Goal: Task Accomplishment & Management: Complete application form

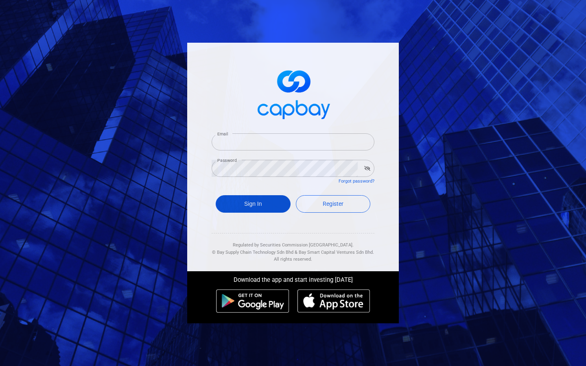
type input "[EMAIL_ADDRESS][DOMAIN_NAME]"
click at [266, 203] on button "Sign In" at bounding box center [253, 203] width 75 height 17
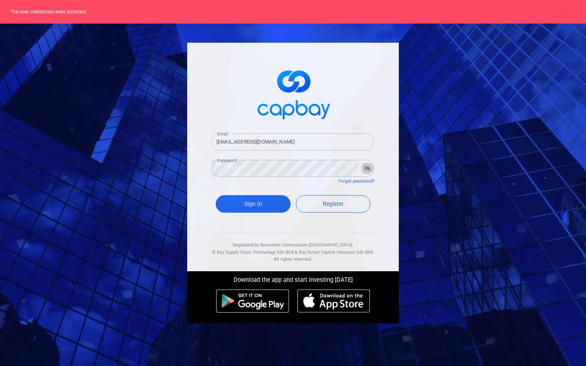
click at [367, 168] on icon "button" at bounding box center [367, 168] width 6 height 5
click at [356, 183] on link "Forgot password?" at bounding box center [357, 181] width 36 height 5
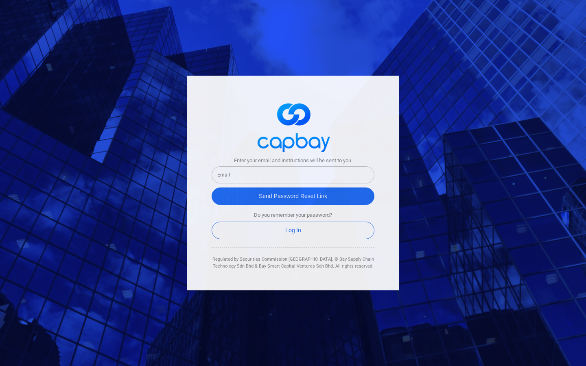
click at [332, 178] on input "text" at bounding box center [293, 174] width 163 height 17
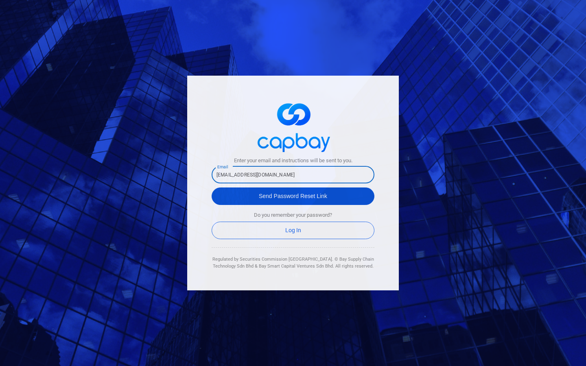
type input "nengsj.e@gmail.com"
click at [348, 196] on button "Send Password Reset Link" at bounding box center [293, 196] width 163 height 17
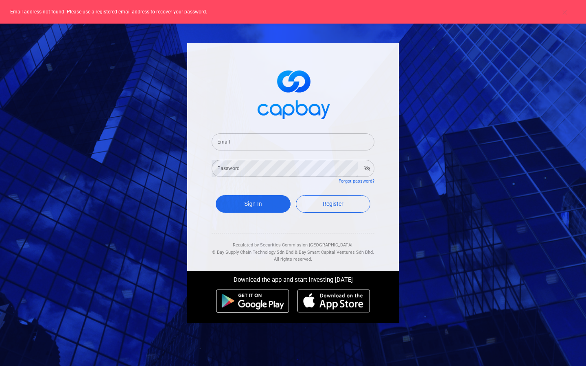
type input "nengsj.e@gmail.com"
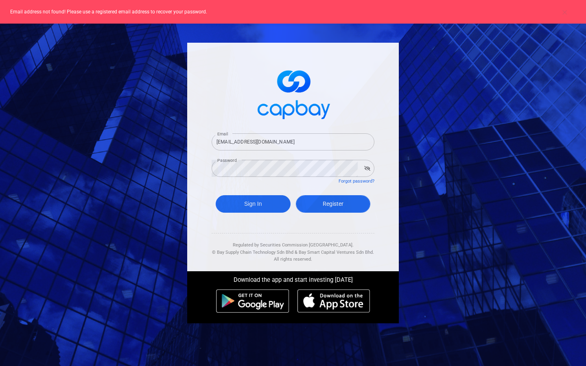
click at [327, 205] on span "Register" at bounding box center [333, 204] width 21 height 7
select select "MY"
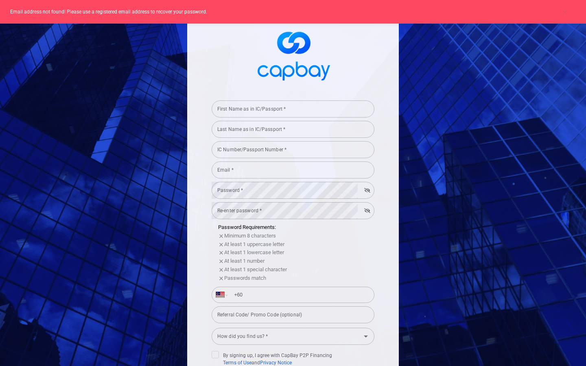
type input "nengsj.e@gmail.com"
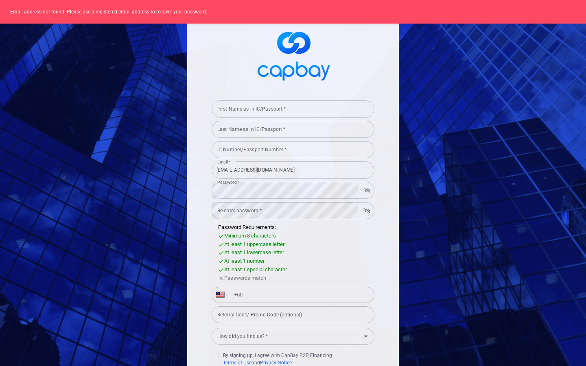
click at [293, 115] on input "First Name as in IC/Passport *" at bounding box center [293, 109] width 163 height 17
type input "N"
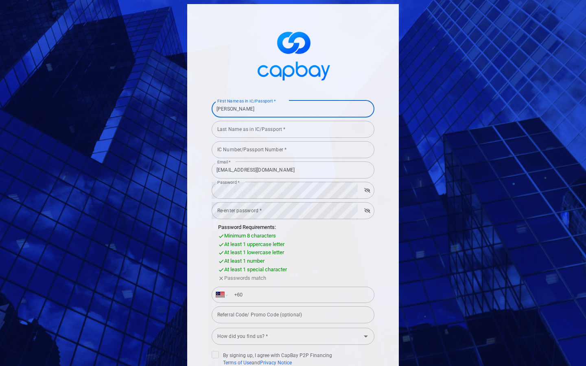
type input "Sheng Jie"
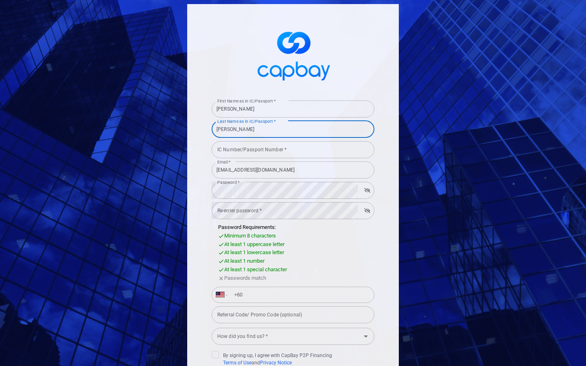
type input "[PERSON_NAME]"
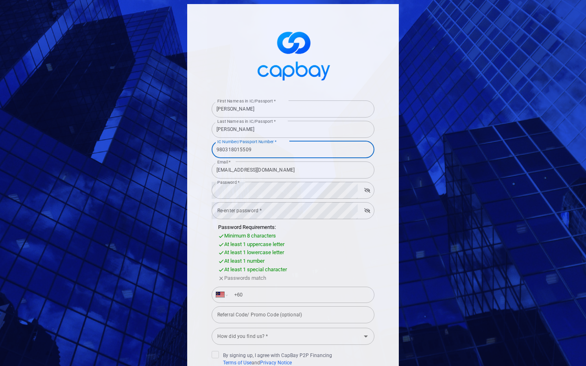
type input "980318015509"
click at [285, 174] on input "nengsj.e@gmail.com" at bounding box center [293, 170] width 163 height 17
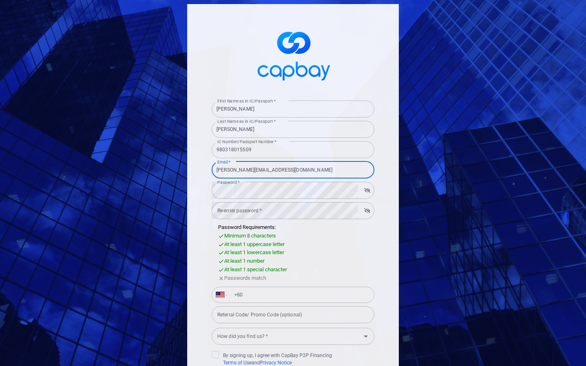
type input "[PERSON_NAME][EMAIL_ADDRESS][DOMAIN_NAME]"
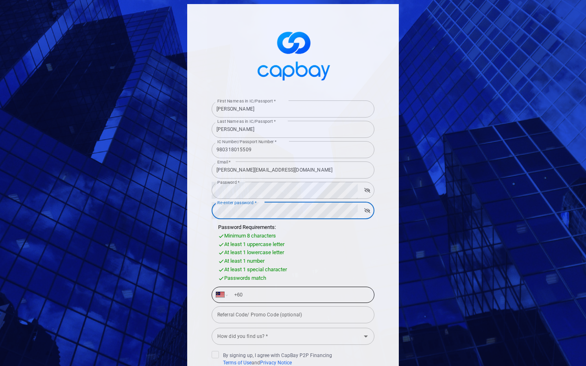
click at [266, 296] on input "+60" at bounding box center [299, 295] width 141 height 13
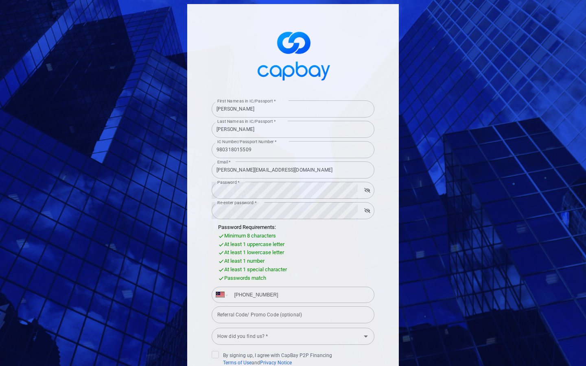
scroll to position [31, 0]
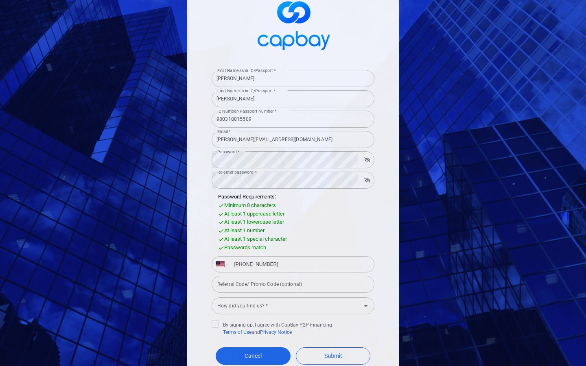
type input "+60 17 891 0318"
click at [265, 305] on div "How did you find us? * How did you find us? *" at bounding box center [293, 305] width 163 height 18
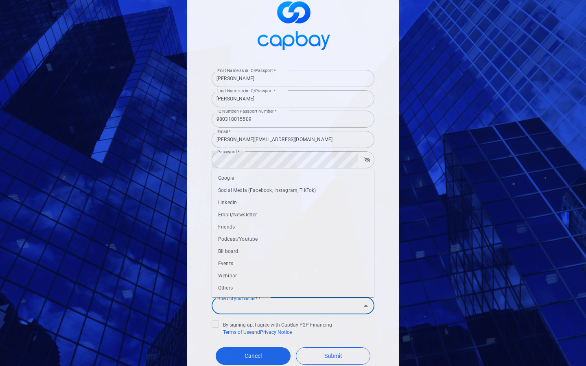
click at [252, 193] on li "Social Media (Facebook, Instagram, TikTok)" at bounding box center [293, 190] width 163 height 12
type input "Social Media (Facebook, Instagram, TikTok)"
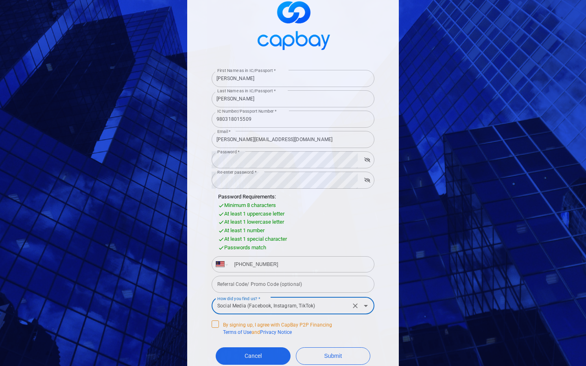
click at [215, 325] on icon at bounding box center [215, 323] width 7 height 7
click at [0, 0] on input "By signing up, I agree with CapBay P2P Financing Terms of Use and Privacy Notice" at bounding box center [0, 0] width 0 height 0
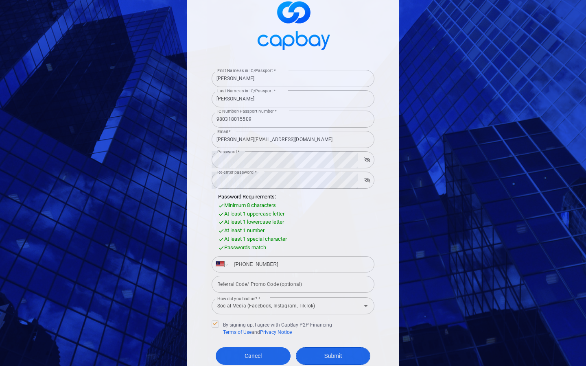
click at [330, 358] on button "Submit" at bounding box center [333, 356] width 75 height 17
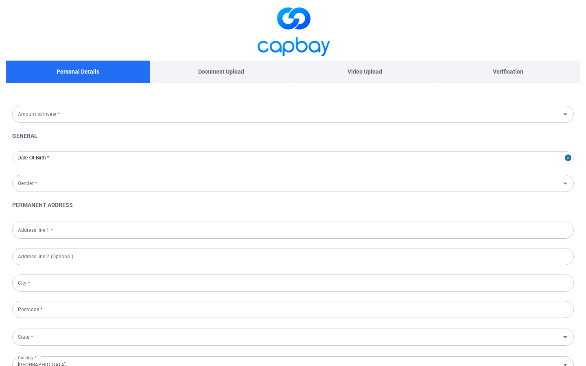
type input "1998-03-18"
type input "Male"
type input "980318-01-5509"
click at [336, 113] on input "Amount to Invest *" at bounding box center [286, 114] width 543 height 15
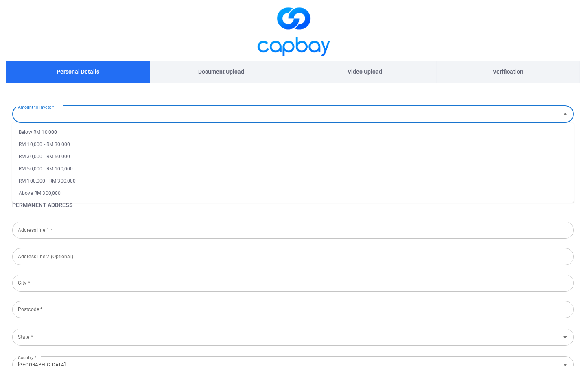
click at [193, 162] on li "RM 30,000 - RM 50,000" at bounding box center [293, 157] width 562 height 12
type input "RM 30,000 - RM 50,000"
click at [130, 234] on input "Address line 1 *" at bounding box center [293, 230] width 562 height 17
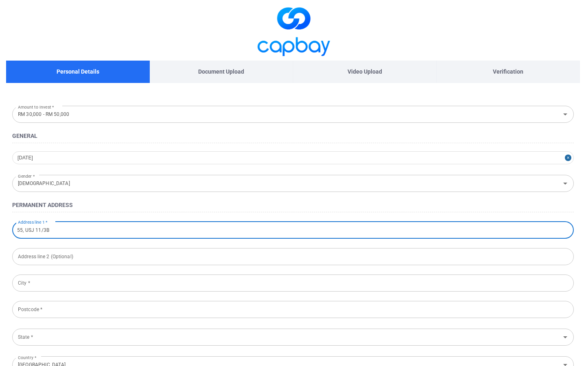
type input "55, USJ 11/3B"
click at [129, 263] on input "text" at bounding box center [293, 256] width 562 height 17
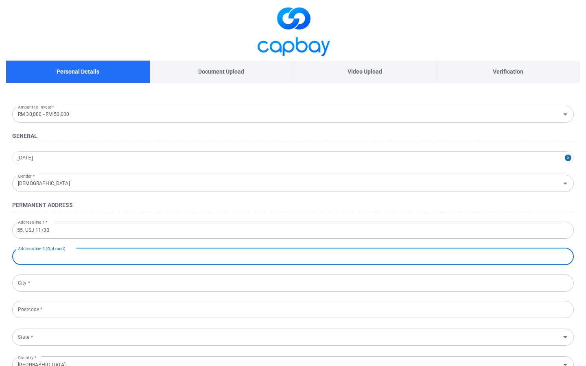
scroll to position [11, 0]
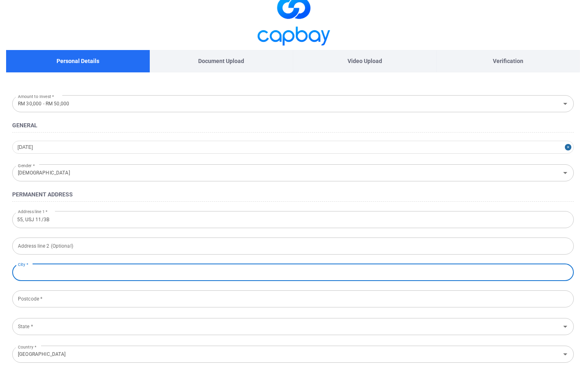
click at [114, 276] on input "City *" at bounding box center [293, 272] width 562 height 17
type input "U"
type input "Subang Jaya"
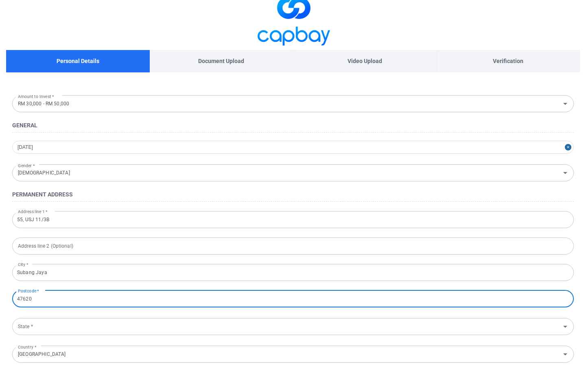
scroll to position [48, 0]
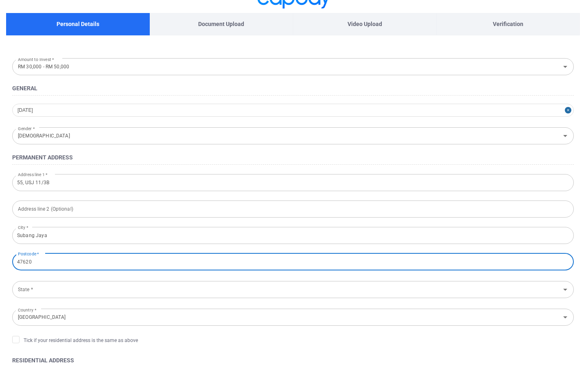
type input "47620"
click at [37, 295] on input "State *" at bounding box center [286, 289] width 543 height 15
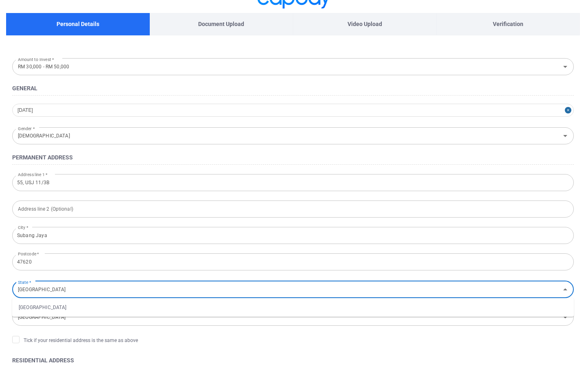
click at [39, 311] on li "Selangor" at bounding box center [293, 308] width 562 height 12
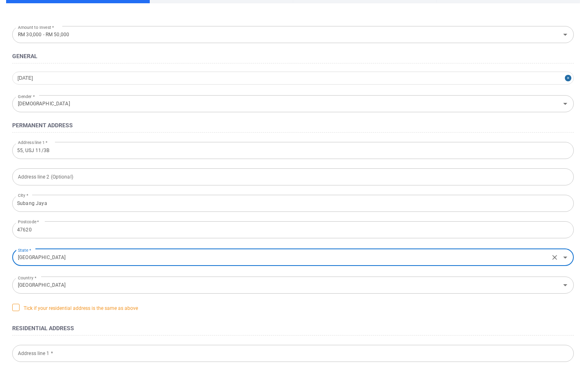
type input "Selangor"
click at [16, 306] on icon at bounding box center [16, 307] width 7 height 7
click at [0, 0] on input "Tick if your residential address is the same as above" at bounding box center [0, 0] width 0 height 0
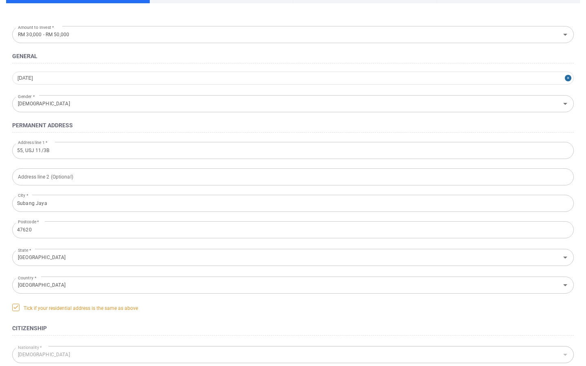
scroll to position [208, 0]
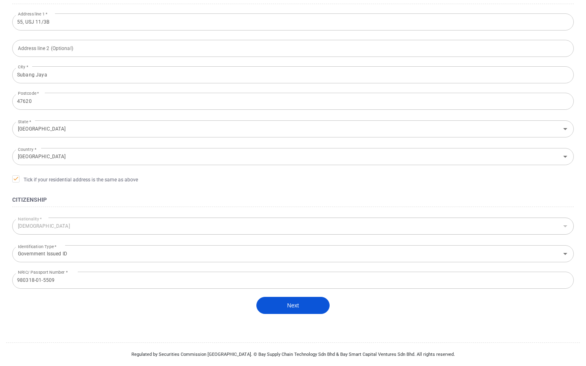
click at [285, 305] on button "Next" at bounding box center [292, 305] width 73 height 17
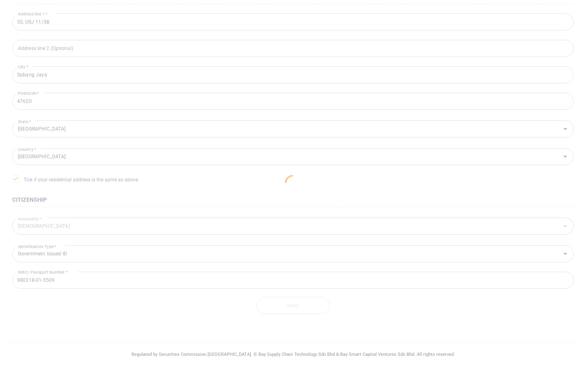
scroll to position [106, 0]
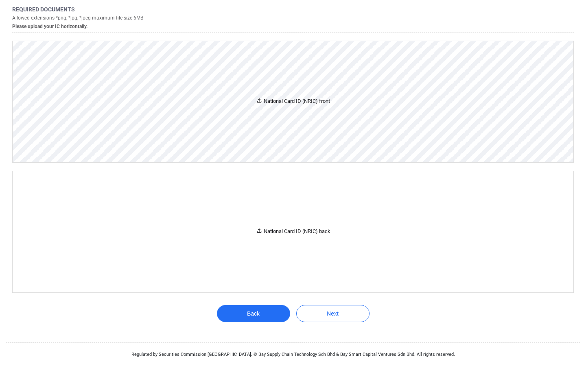
click at [271, 104] on div "National Card ID (NRIC) front" at bounding box center [293, 101] width 74 height 9
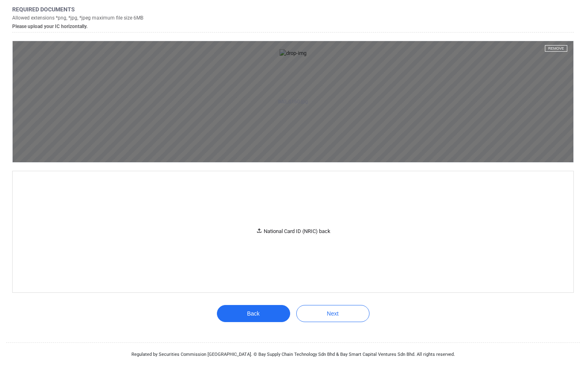
click at [301, 162] on aside "IMG_0160.jpg Remove" at bounding box center [293, 101] width 561 height 121
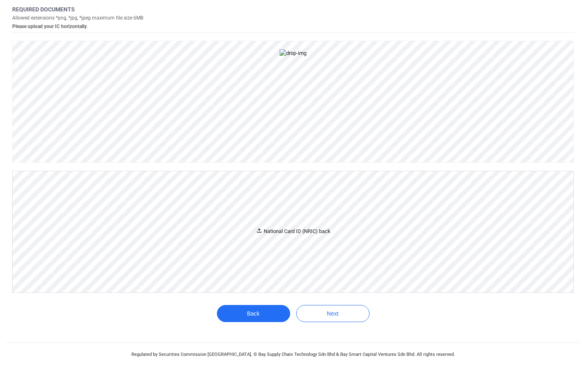
click at [311, 293] on div "National Card ID (NRIC) back" at bounding box center [293, 231] width 561 height 121
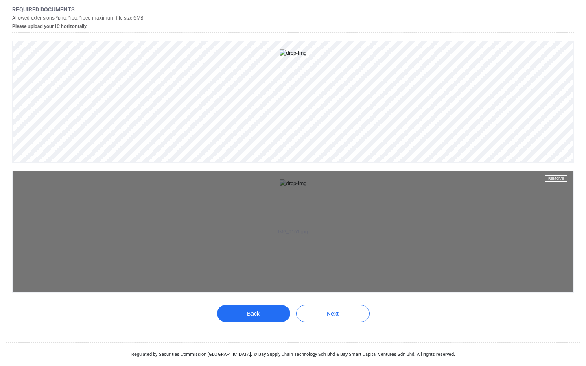
scroll to position [283, 0]
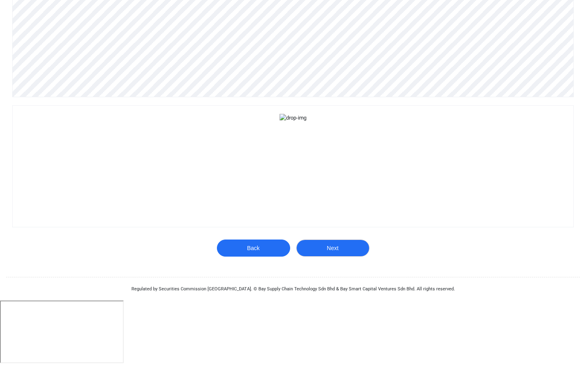
click at [341, 257] on button "Next" at bounding box center [332, 248] width 73 height 17
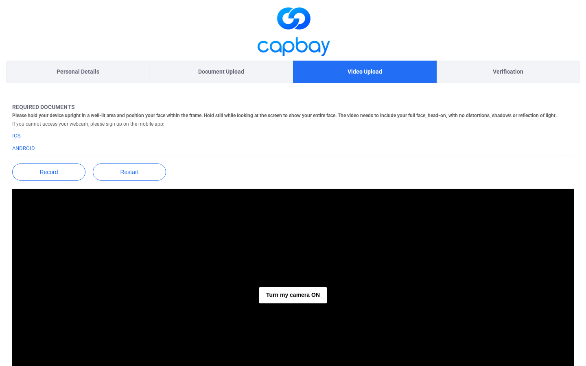
scroll to position [10, 0]
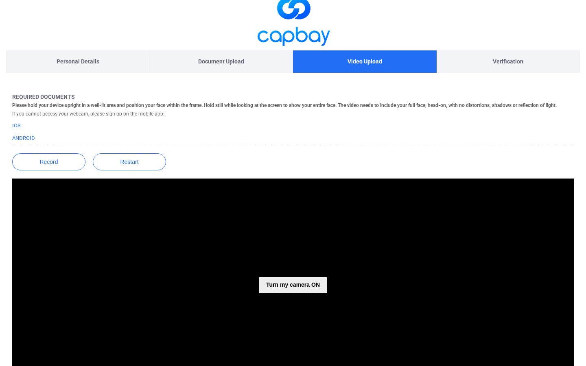
click at [283, 279] on button "Turn my camera ON" at bounding box center [293, 285] width 68 height 16
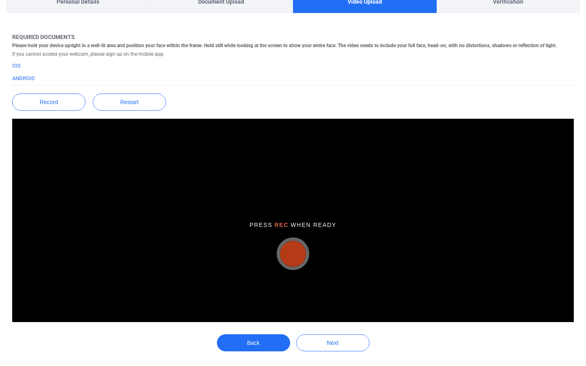
scroll to position [70, 0]
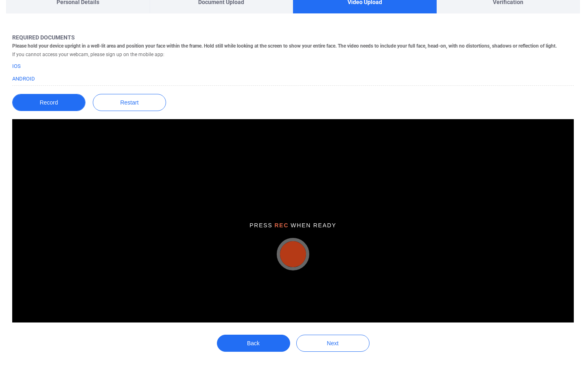
click at [67, 105] on button "Record" at bounding box center [48, 102] width 73 height 17
click at [58, 105] on button "Record" at bounding box center [48, 102] width 73 height 17
click at [293, 255] on button "button" at bounding box center [293, 254] width 26 height 26
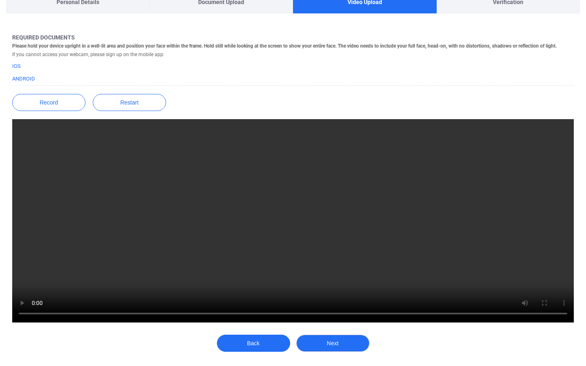
click at [339, 342] on button "Next" at bounding box center [332, 343] width 73 height 17
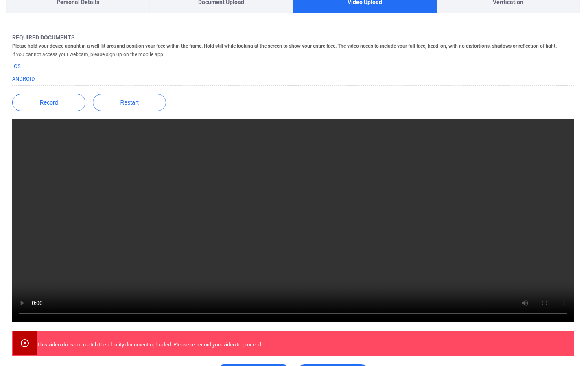
scroll to position [80, 0]
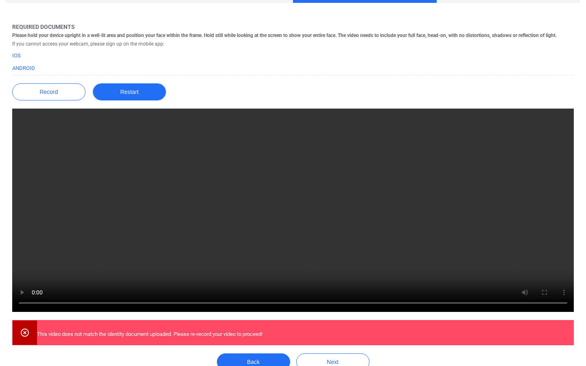
click at [118, 92] on button "Restart" at bounding box center [129, 91] width 73 height 17
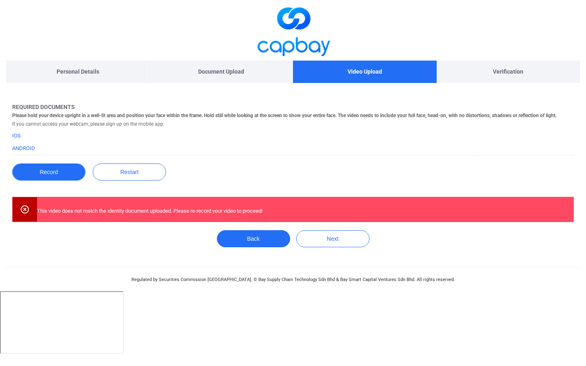
click at [50, 166] on button "Record" at bounding box center [48, 172] width 73 height 17
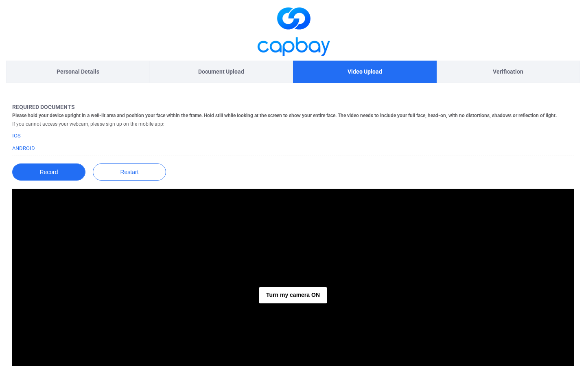
scroll to position [11, 0]
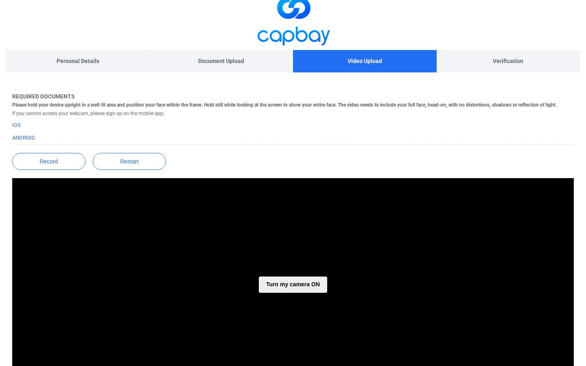
click at [304, 282] on button "Turn my camera ON" at bounding box center [293, 285] width 68 height 16
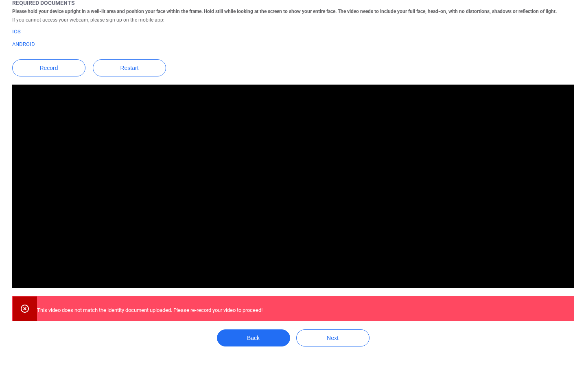
scroll to position [94, 0]
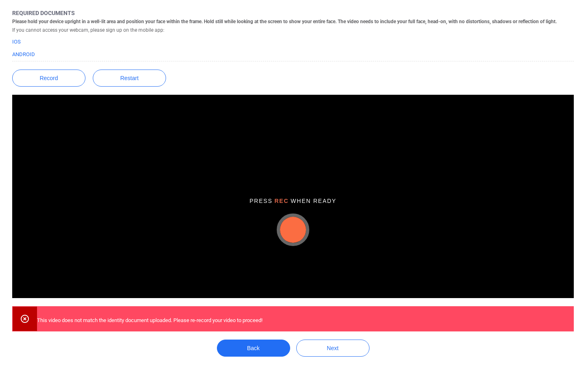
click at [295, 228] on button "button" at bounding box center [293, 230] width 26 height 26
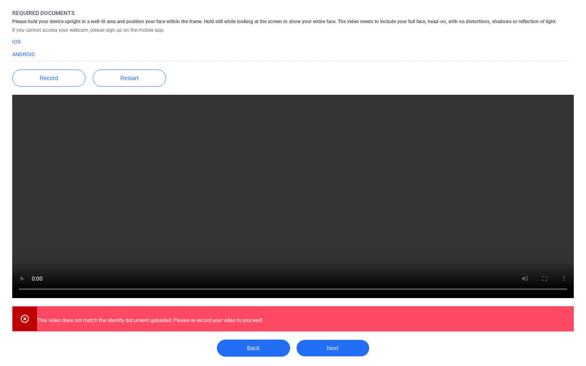
click at [339, 354] on button "Next" at bounding box center [332, 348] width 73 height 17
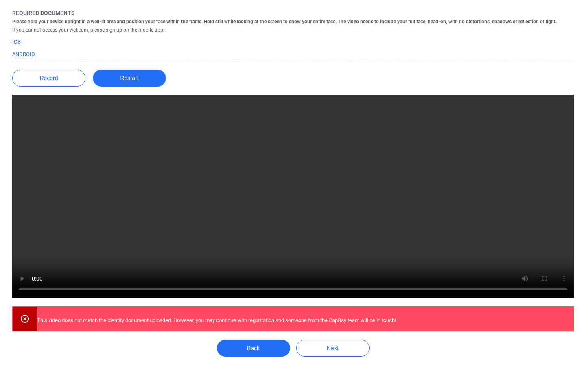
click at [152, 73] on button "Restart" at bounding box center [129, 78] width 73 height 17
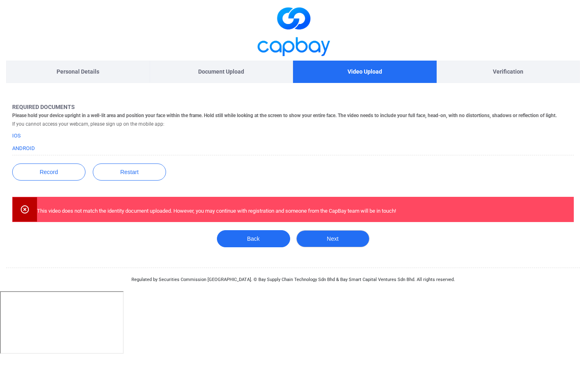
click at [319, 234] on button "Next" at bounding box center [332, 238] width 73 height 17
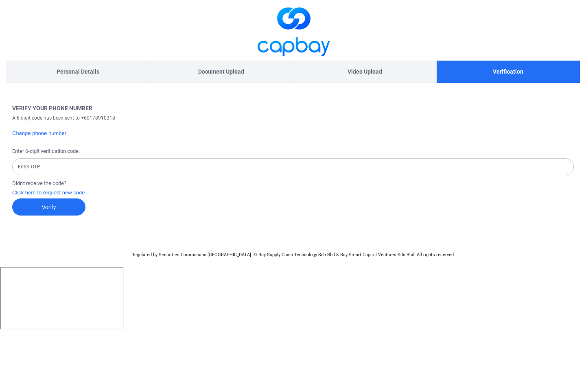
click at [138, 169] on input "Enter OTP" at bounding box center [293, 166] width 562 height 17
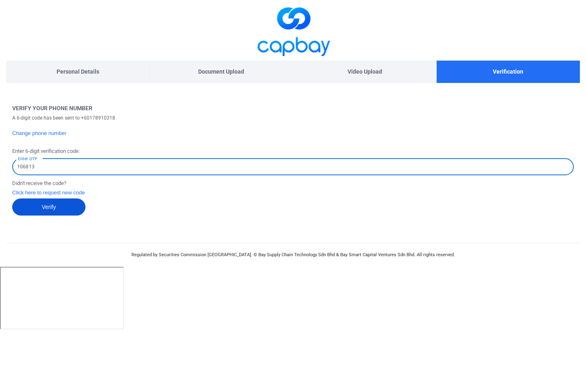
type input "106813"
click at [70, 204] on button "Verify" at bounding box center [48, 207] width 73 height 17
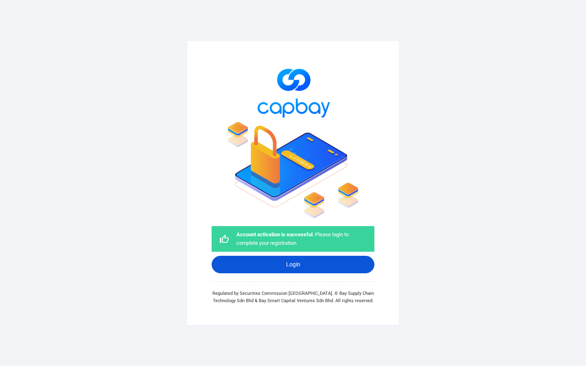
click at [318, 260] on link "Login" at bounding box center [293, 264] width 163 height 17
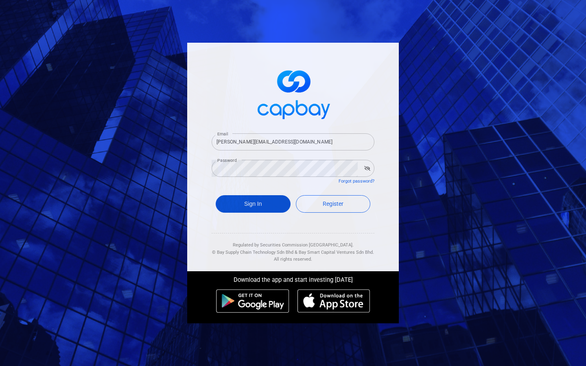
click at [262, 205] on button "Sign In" at bounding box center [253, 203] width 75 height 17
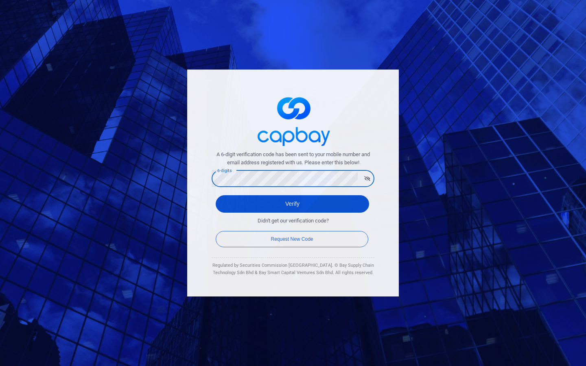
click at [333, 205] on button "Verify" at bounding box center [292, 203] width 153 height 17
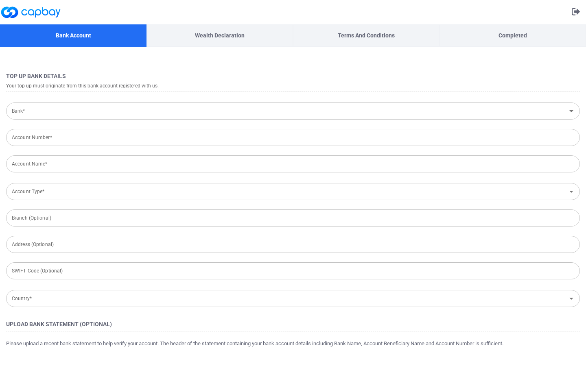
type input "[GEOGRAPHIC_DATA]"
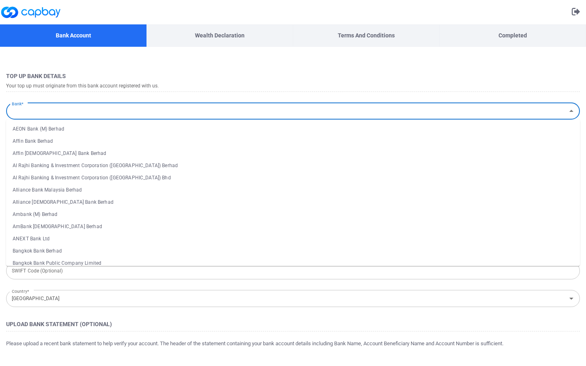
click at [89, 110] on input "Bank*" at bounding box center [286, 111] width 555 height 15
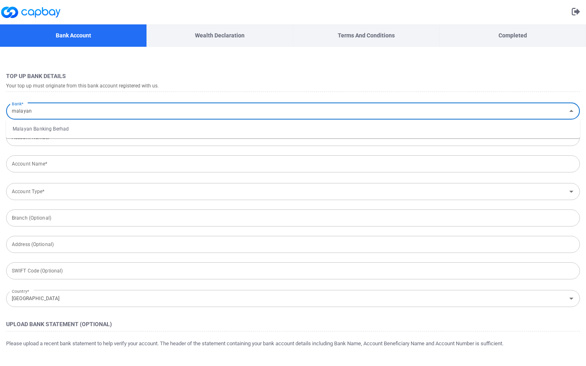
click at [97, 125] on li "Malayan Banking Berhad" at bounding box center [293, 129] width 574 height 12
type input "Malayan Banking Berhad"
click at [77, 135] on input "Account Number*" at bounding box center [293, 137] width 574 height 17
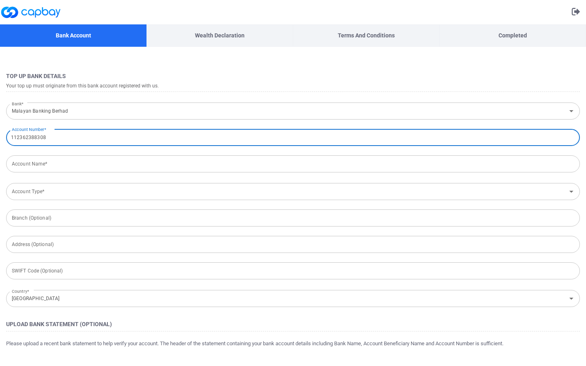
type input "112362388308"
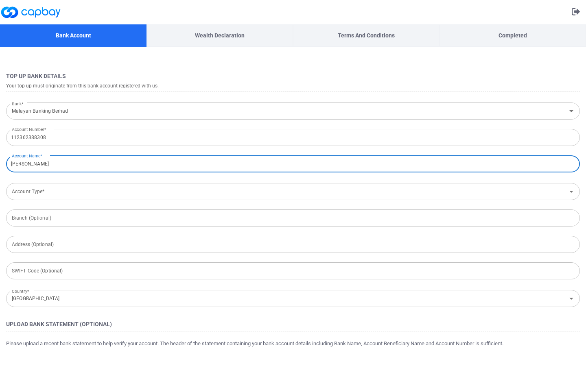
type input "[PERSON_NAME]"
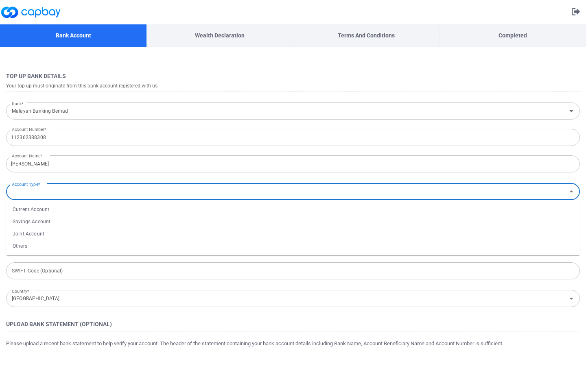
click at [39, 191] on div "Account Type* Account Type*" at bounding box center [293, 191] width 574 height 18
click at [42, 223] on li "Savings Account" at bounding box center [293, 222] width 574 height 12
type input "Savings Account"
click at [67, 220] on input "text" at bounding box center [293, 218] width 574 height 17
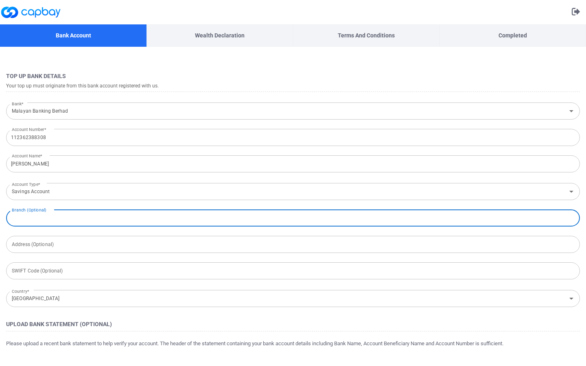
scroll to position [75, 0]
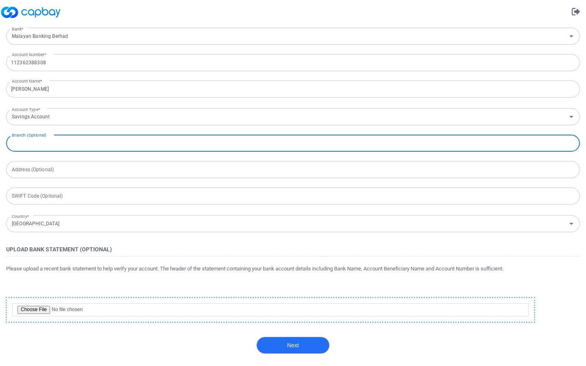
click at [279, 343] on button "Next" at bounding box center [292, 345] width 73 height 17
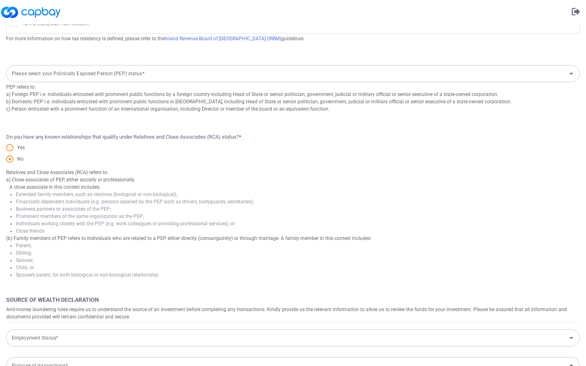
scroll to position [0, 0]
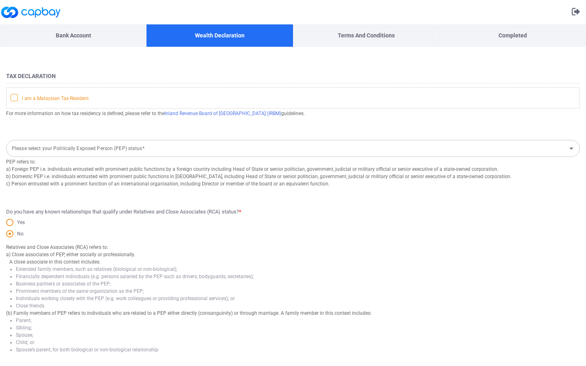
click at [14, 97] on icon at bounding box center [14, 97] width 7 height 7
click at [0, 0] on input "I am a Malaysian Tax Resident" at bounding box center [0, 0] width 0 height 0
click at [66, 149] on div "Please select your Politically Exposed Person (PEP) status* Please select your …" at bounding box center [293, 148] width 574 height 18
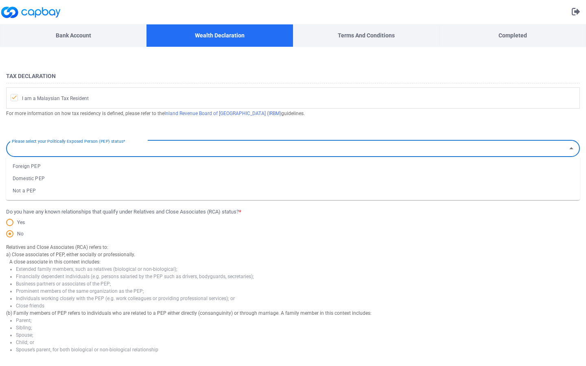
click at [47, 188] on li "Not a PEP" at bounding box center [293, 191] width 574 height 12
type input "Not a PEP"
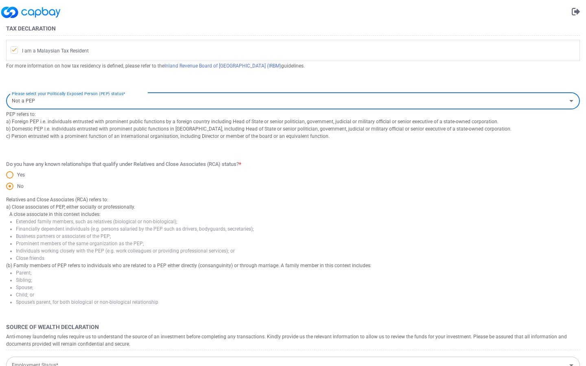
scroll to position [166, 0]
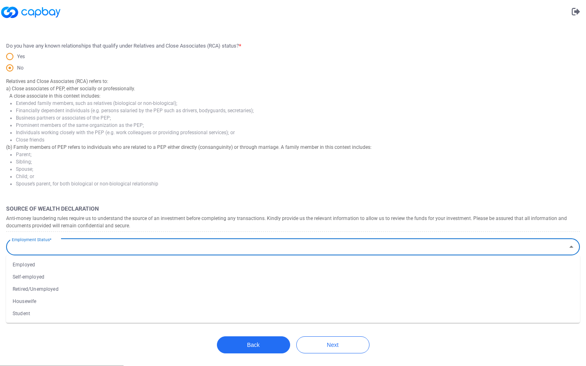
click at [79, 253] on input "Employment Status*" at bounding box center [286, 247] width 555 height 15
click at [62, 268] on li "Employed" at bounding box center [293, 265] width 574 height 12
type input "Employed"
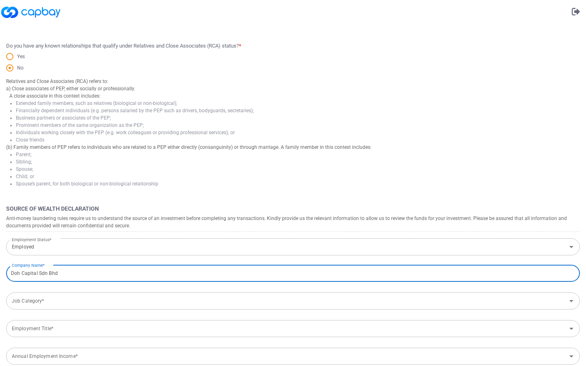
type input "Doh Capital Sdn Bhd"
click at [48, 310] on span "Company Name* Doh Capital Sdn Bhd Company Name* Job Category* Job Category* Emp…" at bounding box center [293, 332] width 574 height 137
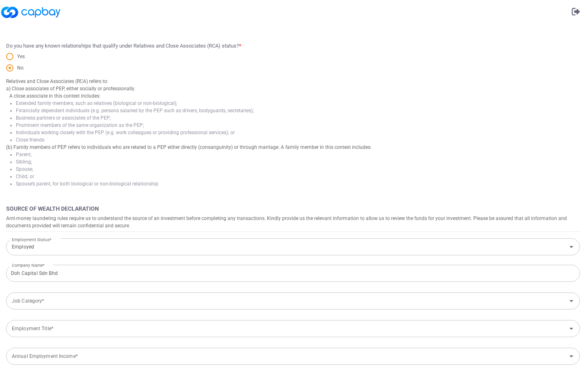
click at [50, 305] on input "Job Category*" at bounding box center [286, 301] width 555 height 15
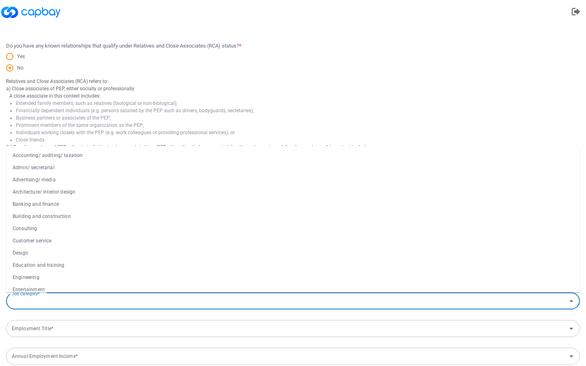
click at [66, 203] on li "Banking and finance" at bounding box center [293, 204] width 574 height 12
type input "Banking and finance"
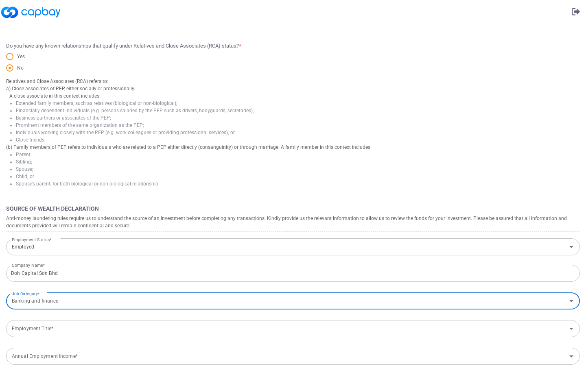
scroll to position [251, 0]
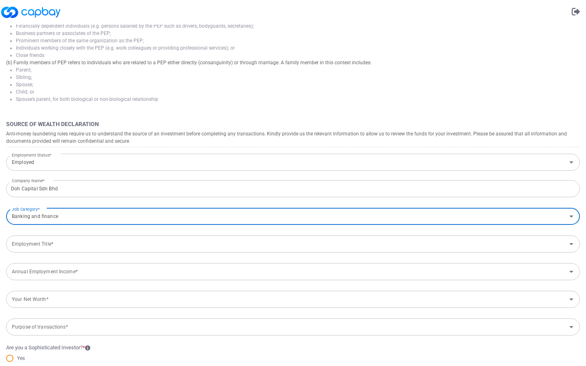
click at [66, 242] on input "Employment Title*" at bounding box center [286, 244] width 555 height 15
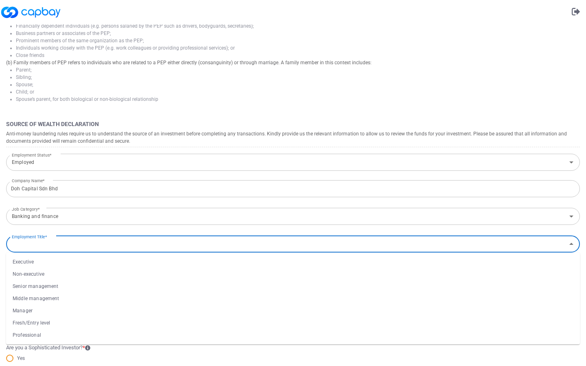
click at [49, 261] on li "Executive" at bounding box center [293, 262] width 574 height 12
type input "Executive"
click at [51, 276] on input "Annual Employment Income*" at bounding box center [286, 272] width 555 height 15
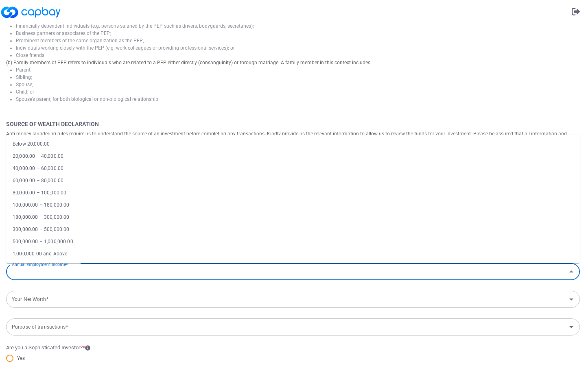
click at [57, 192] on li "80,000.00 – 100,000.00" at bounding box center [293, 193] width 574 height 12
type input "80,000.00 – 100,000.00"
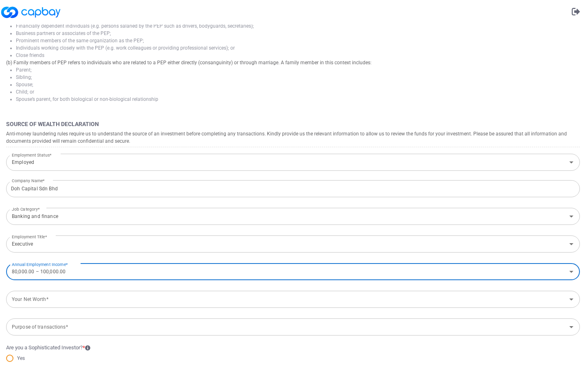
scroll to position [256, 0]
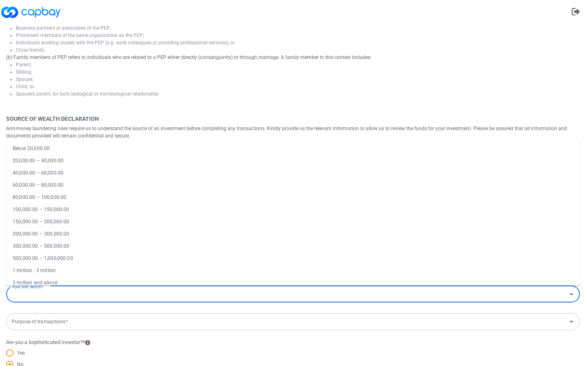
click at [54, 296] on input "Your Net Worth*" at bounding box center [286, 294] width 555 height 15
click at [74, 245] on li "300,000.00 – 500,000.00" at bounding box center [293, 246] width 574 height 12
type input "300,000.00 – 500,000.00"
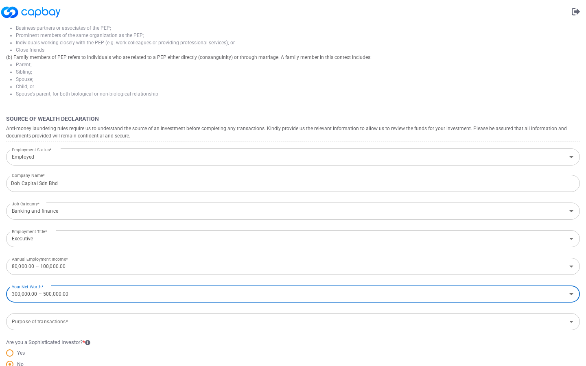
scroll to position [303, 0]
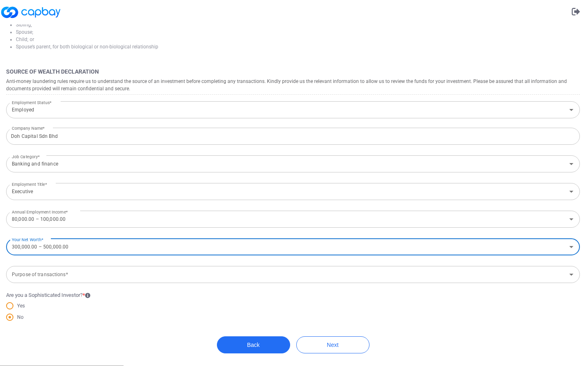
click at [59, 276] on div "Purpose of transactions* Purpose of transactions*" at bounding box center [293, 274] width 574 height 18
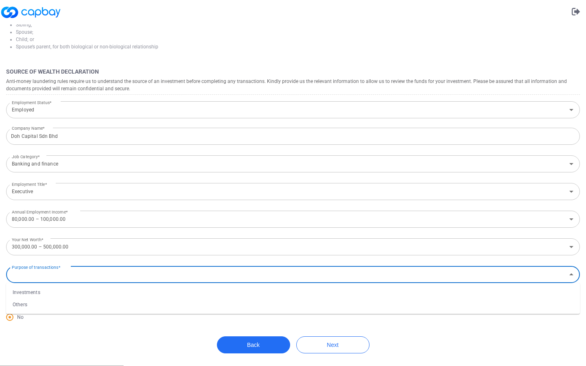
drag, startPoint x: 59, startPoint y: 290, endPoint x: 59, endPoint y: 294, distance: 4.1
click at [59, 290] on li "Investments" at bounding box center [293, 292] width 574 height 12
type input "Investments"
click at [9, 303] on span at bounding box center [9, 305] width 7 height 7
click at [0, 0] on input "Yes" at bounding box center [0, 0] width 0 height 0
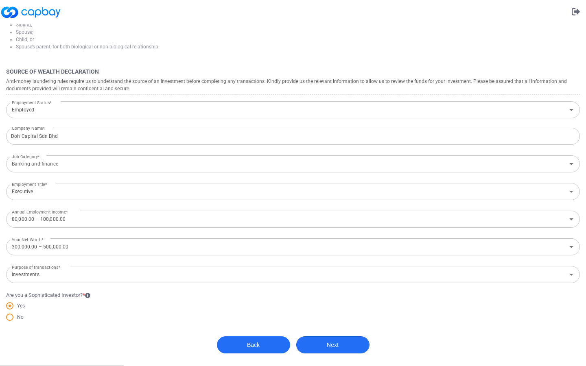
click at [321, 349] on button "Next" at bounding box center [332, 345] width 73 height 17
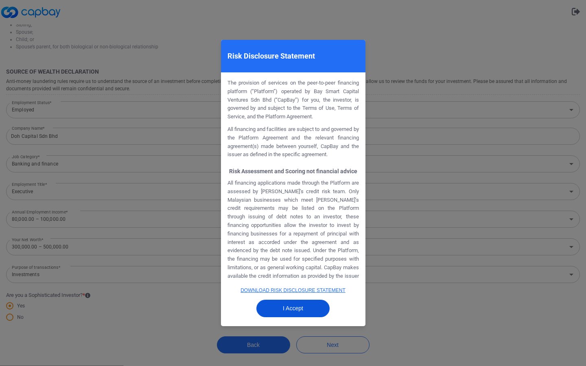
click at [313, 308] on button "I Accept" at bounding box center [292, 308] width 73 height 17
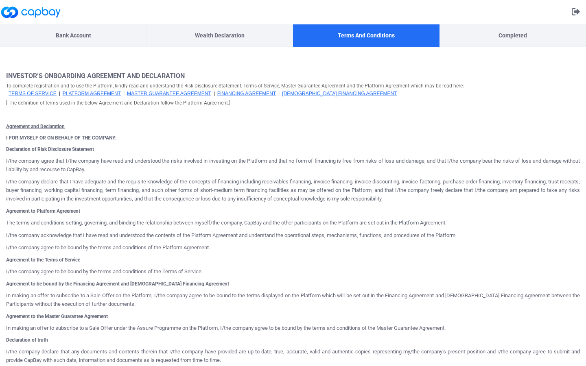
scroll to position [318, 0]
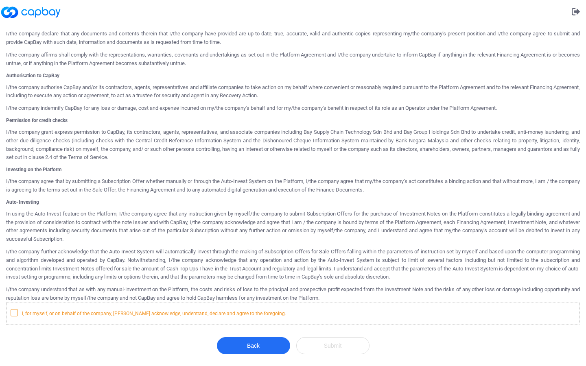
click at [17, 310] on span at bounding box center [14, 312] width 7 height 7
click at [0, 0] on input "I, for myself, or on behalf of the company, [PERSON_NAME] acknowledge, understa…" at bounding box center [0, 0] width 0 height 0
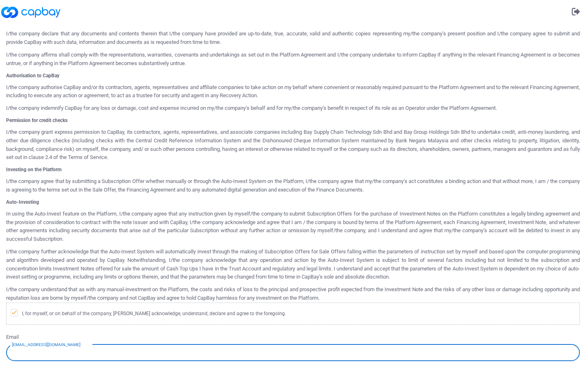
scroll to position [376, 0]
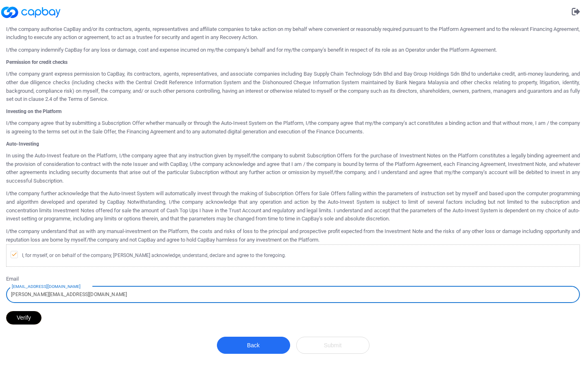
type input "[PERSON_NAME][EMAIL_ADDRESS][DOMAIN_NAME]"
click at [14, 317] on button "Verify" at bounding box center [23, 317] width 35 height 13
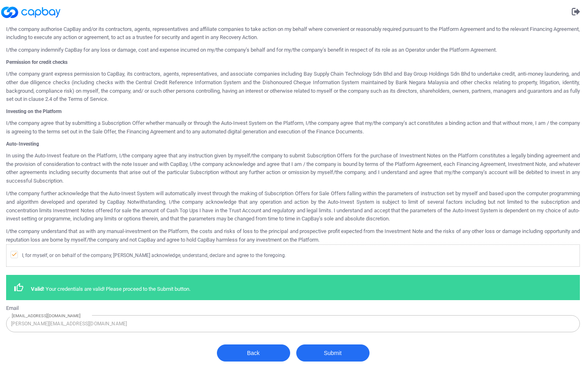
scroll to position [384, 0]
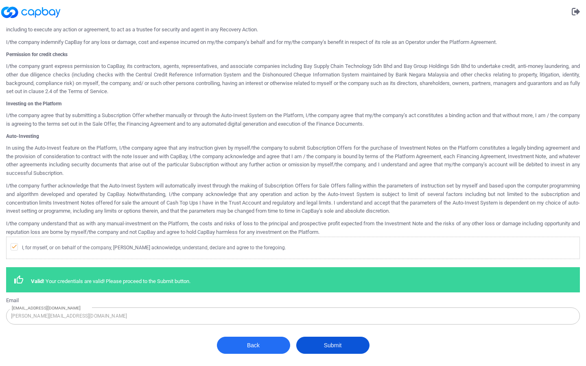
click at [327, 345] on button "Submit" at bounding box center [332, 345] width 73 height 17
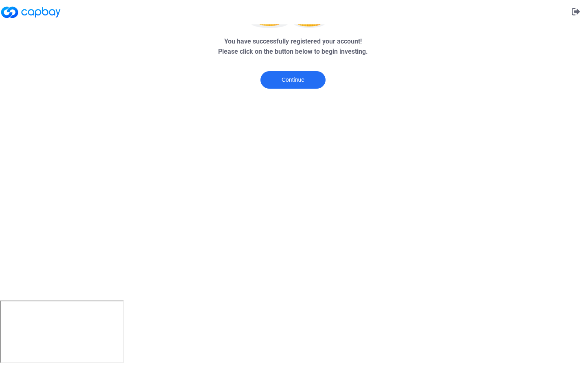
scroll to position [0, 0]
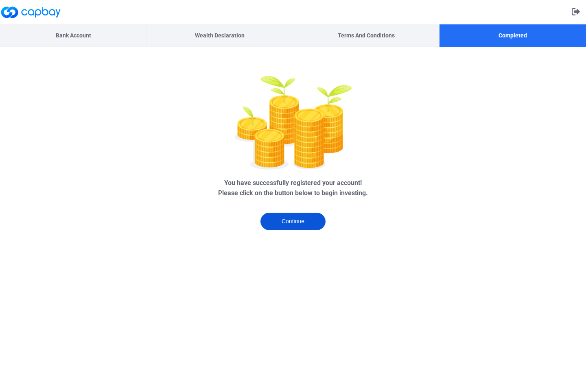
click at [308, 221] on button "Continue" at bounding box center [292, 221] width 65 height 17
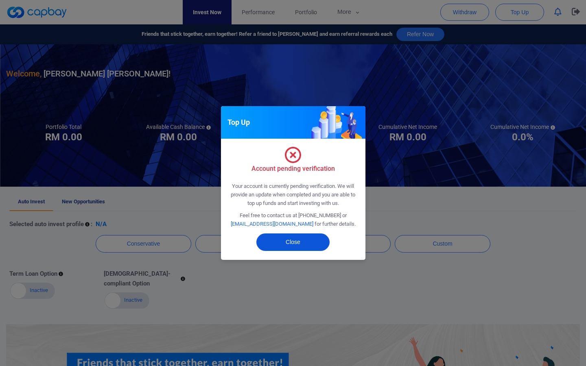
click at [314, 239] on button "Close" at bounding box center [292, 242] width 73 height 17
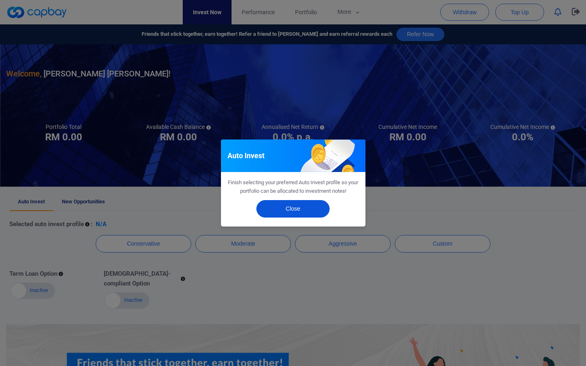
click at [302, 203] on button "Close" at bounding box center [292, 208] width 73 height 17
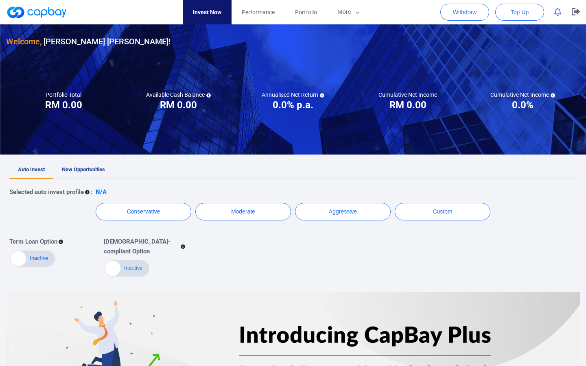
scroll to position [112, 0]
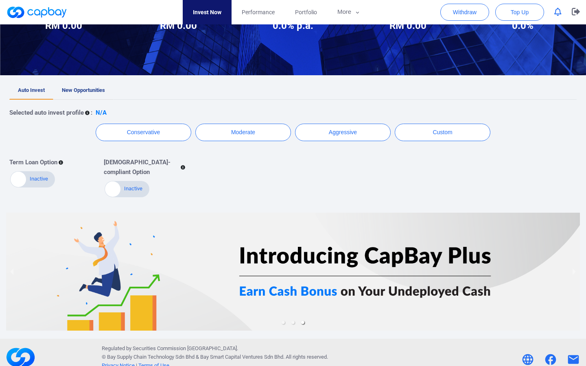
click at [90, 95] on link "New Opportunities" at bounding box center [83, 91] width 60 height 18
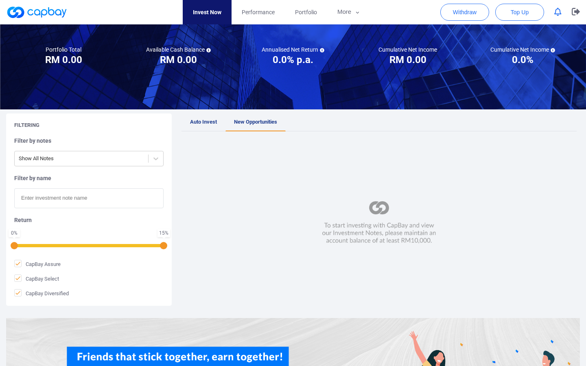
scroll to position [15, 0]
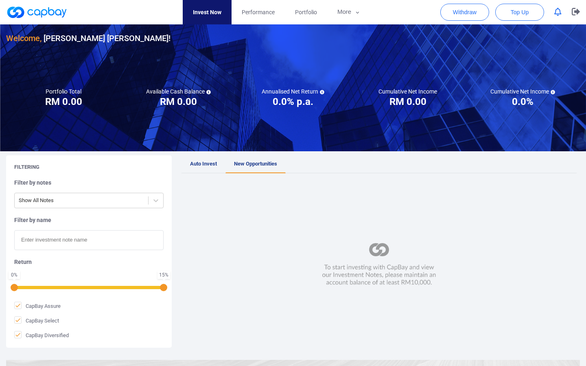
click at [202, 166] on span "Auto Invest" at bounding box center [203, 164] width 27 height 6
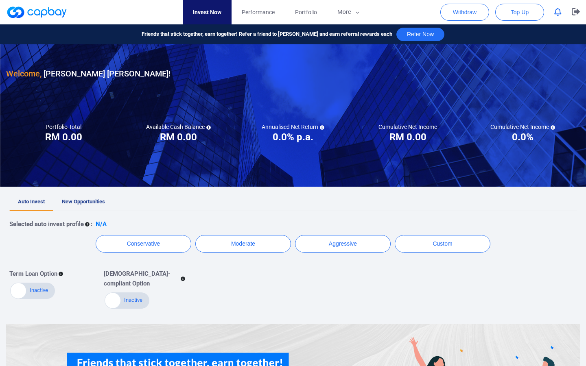
scroll to position [112, 0]
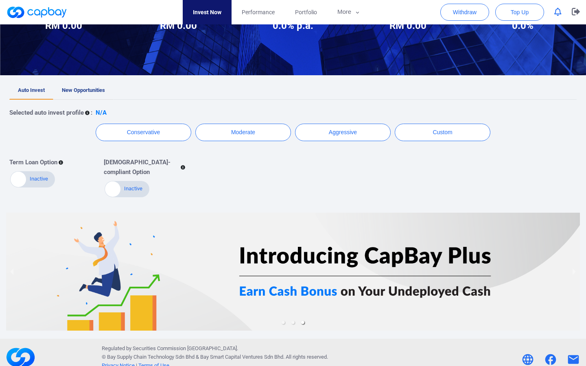
click at [87, 94] on link "New Opportunities" at bounding box center [83, 91] width 60 height 18
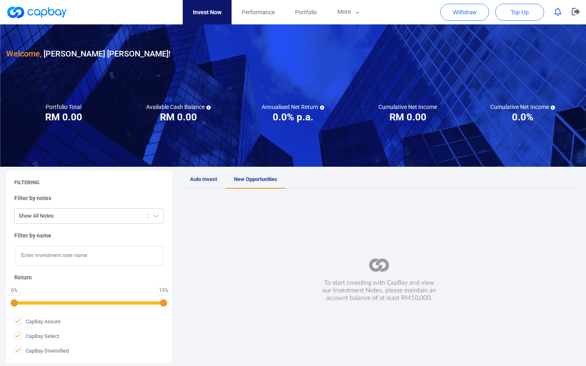
click at [197, 177] on span "Auto Invest" at bounding box center [203, 179] width 27 height 6
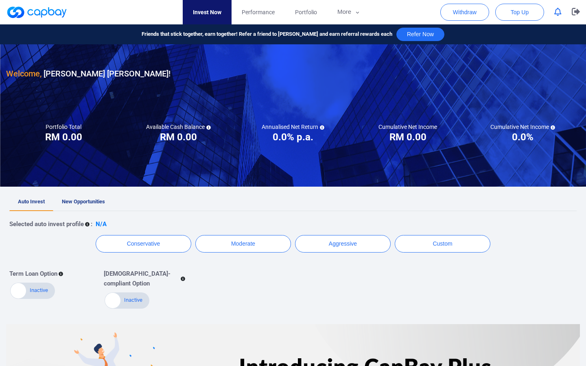
scroll to position [112, 0]
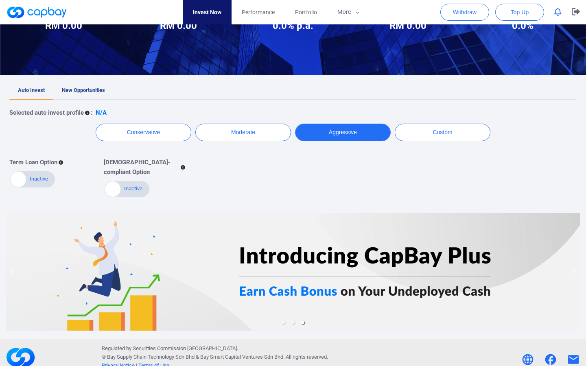
click at [354, 136] on button "Aggressive" at bounding box center [343, 132] width 96 height 17
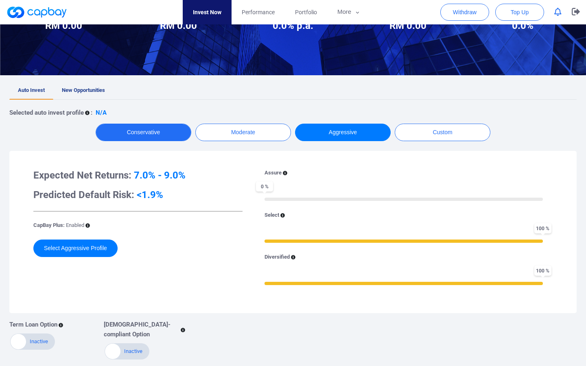
click at [166, 124] on button "Conservative" at bounding box center [144, 132] width 96 height 17
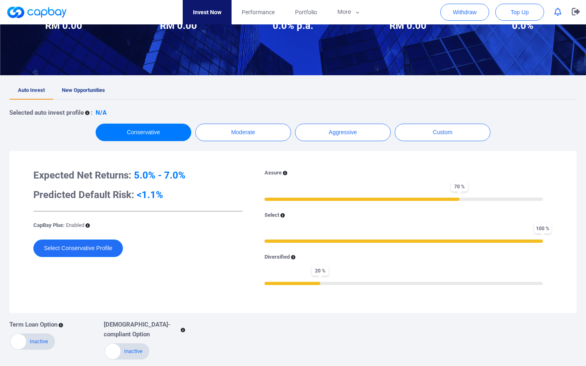
click at [116, 253] on button "Select Conservative Profile" at bounding box center [78, 248] width 90 height 17
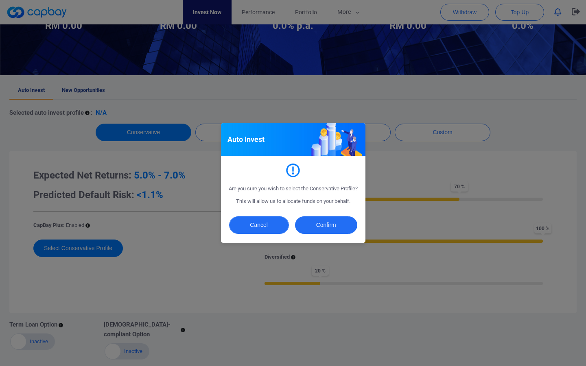
click at [253, 227] on button "Cancel" at bounding box center [259, 224] width 60 height 17
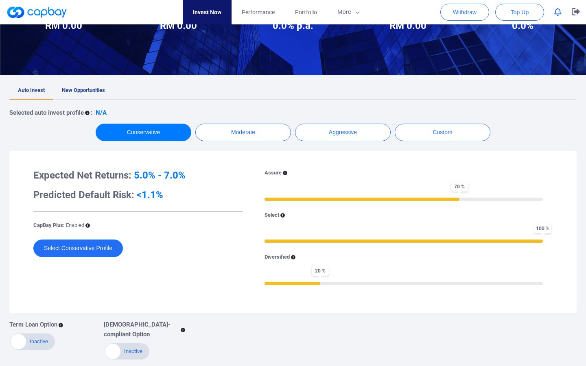
scroll to position [0, 0]
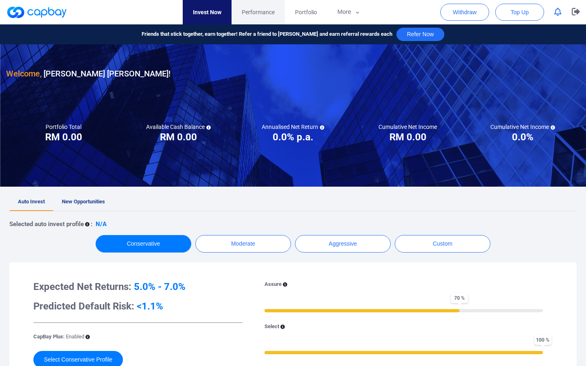
click at [257, 10] on span "Performance" at bounding box center [258, 12] width 33 height 9
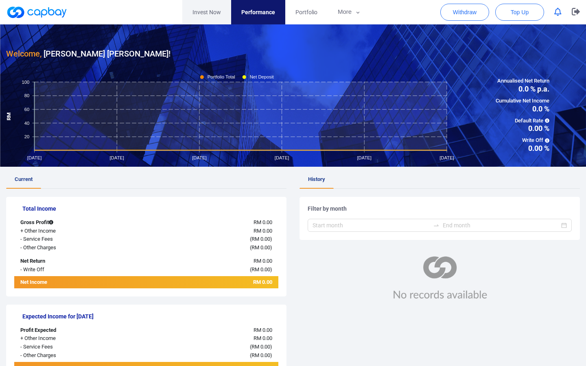
click at [221, 20] on link "Invest Now" at bounding box center [206, 12] width 49 height 24
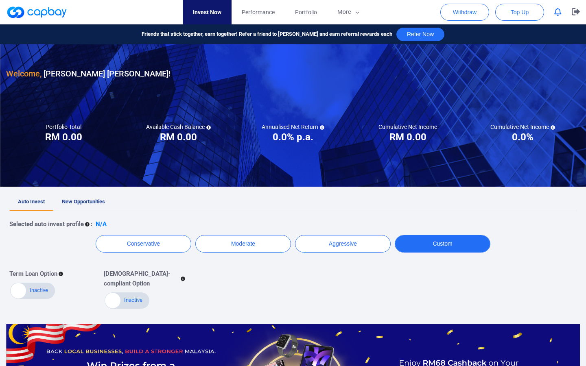
click at [427, 244] on button "Custom" at bounding box center [443, 243] width 96 height 17
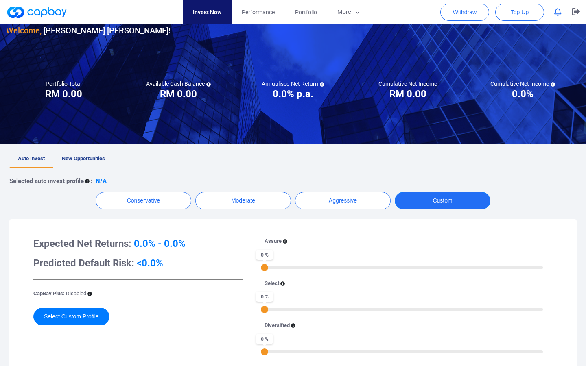
scroll to position [85, 0]
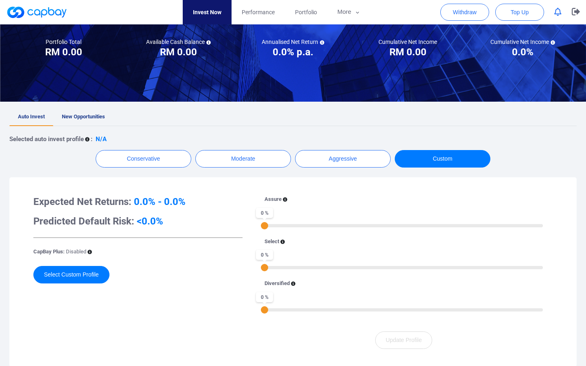
click at [137, 148] on div "Selected auto invest profile : N/A Conservative Moderate Aggressive Custom Expe…" at bounding box center [292, 270] width 567 height 288
click at [143, 157] on button "Conservative" at bounding box center [144, 158] width 96 height 17
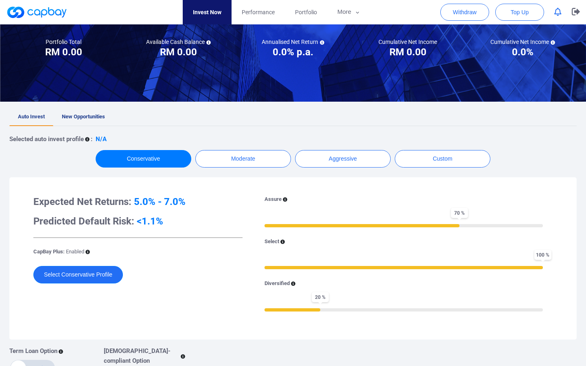
click at [104, 278] on button "Select Conservative Profile" at bounding box center [78, 274] width 90 height 17
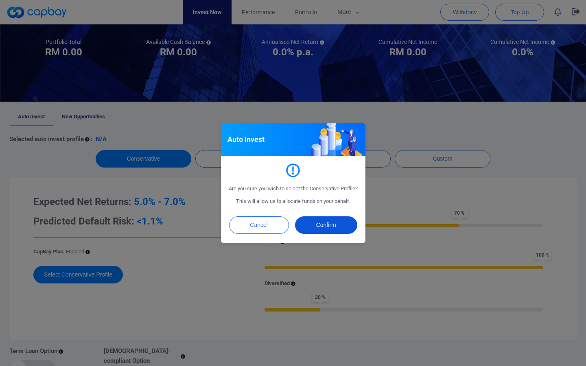
click at [332, 230] on button "Confirm" at bounding box center [326, 224] width 62 height 17
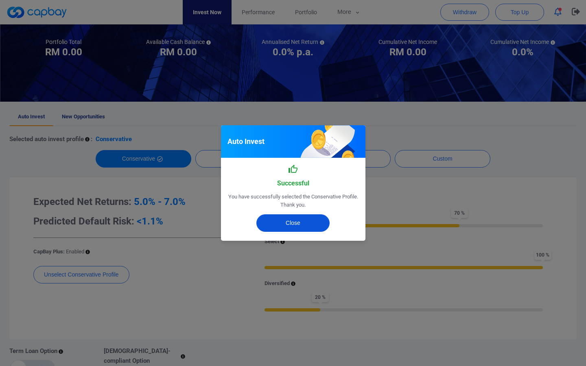
click at [305, 223] on button "Close" at bounding box center [292, 222] width 73 height 17
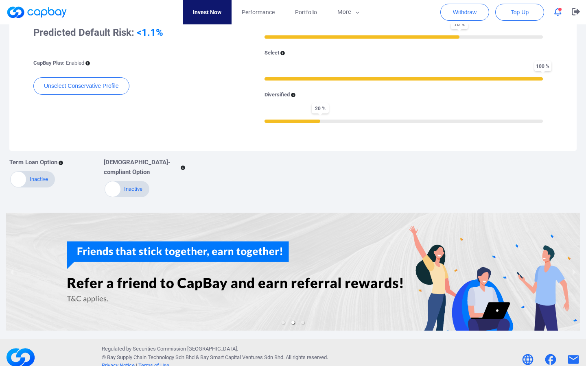
scroll to position [0, 0]
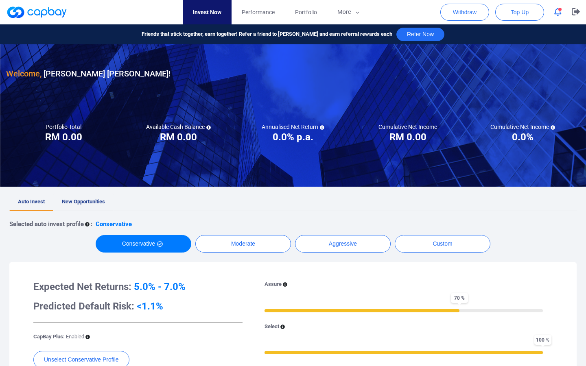
click at [88, 199] on span "New Opportunities" at bounding box center [83, 202] width 43 height 6
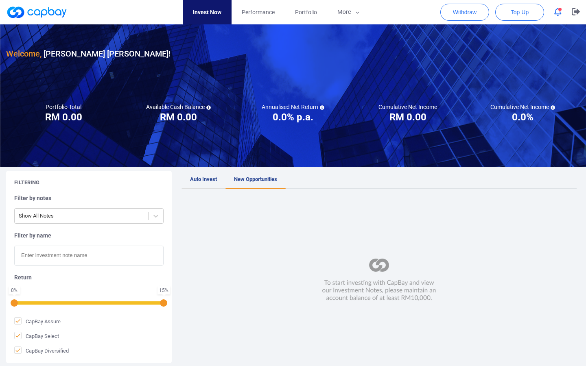
click at [192, 178] on span "Auto Invest" at bounding box center [203, 179] width 27 height 6
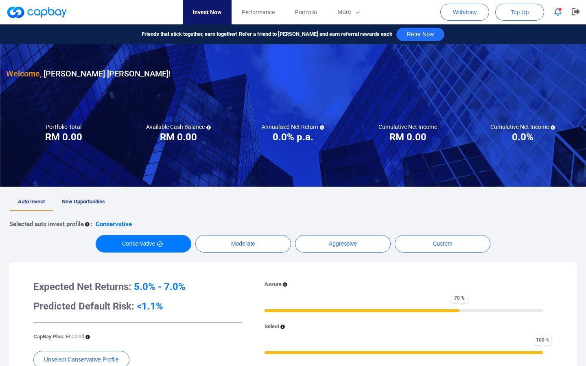
scroll to position [26, 0]
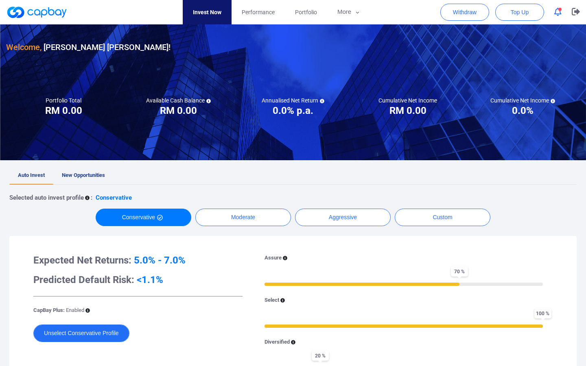
click at [117, 332] on button "Unselect Conservative Profile" at bounding box center [81, 333] width 96 height 17
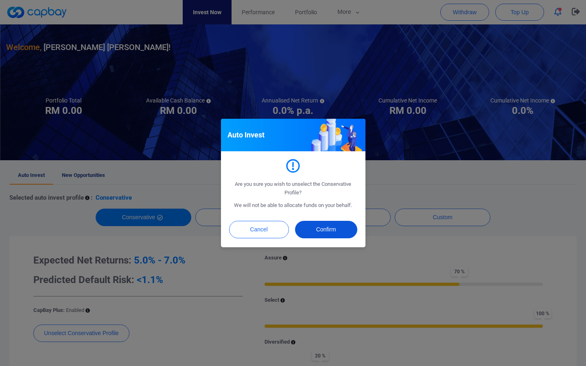
click at [332, 231] on button "Confirm" at bounding box center [326, 229] width 62 height 17
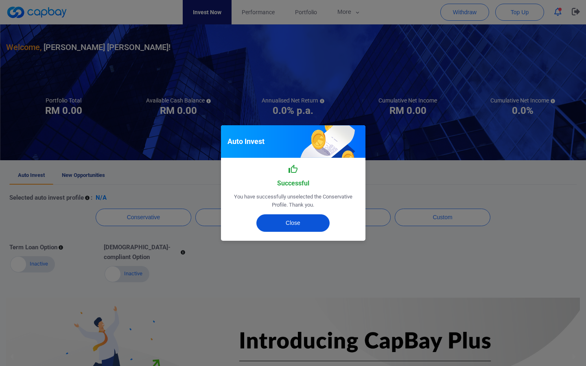
click at [299, 222] on button "Close" at bounding box center [292, 222] width 73 height 17
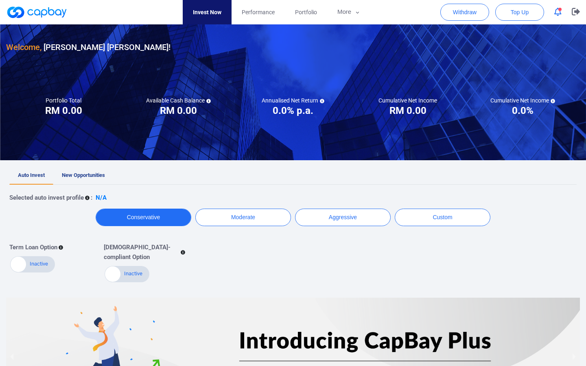
click at [160, 218] on button "Conservative" at bounding box center [144, 217] width 96 height 17
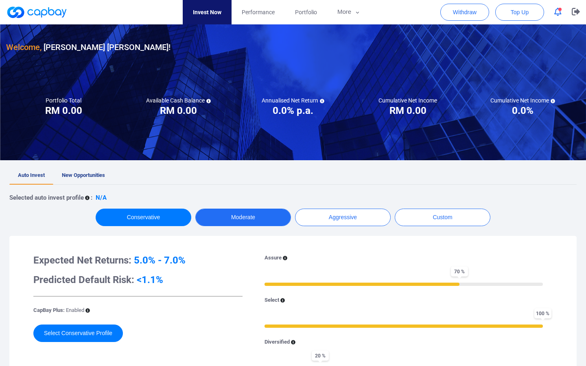
click at [251, 218] on button "Moderate" at bounding box center [243, 217] width 96 height 17
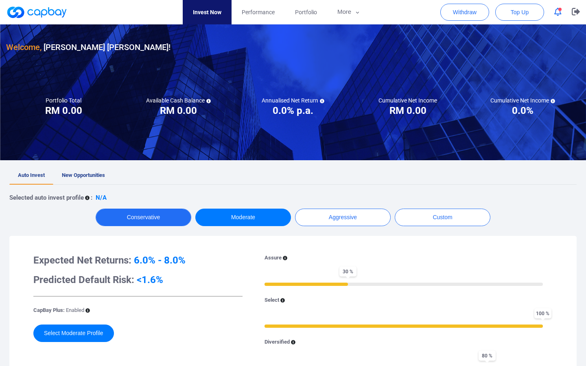
drag, startPoint x: 134, startPoint y: 216, endPoint x: 156, endPoint y: 219, distance: 22.7
click at [134, 216] on button "Conservative" at bounding box center [144, 217] width 96 height 17
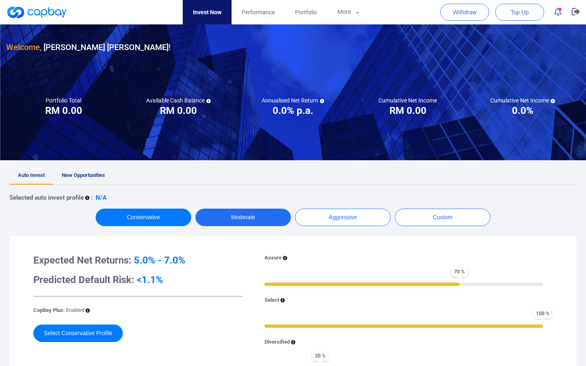
click at [256, 222] on button "Moderate" at bounding box center [243, 217] width 96 height 17
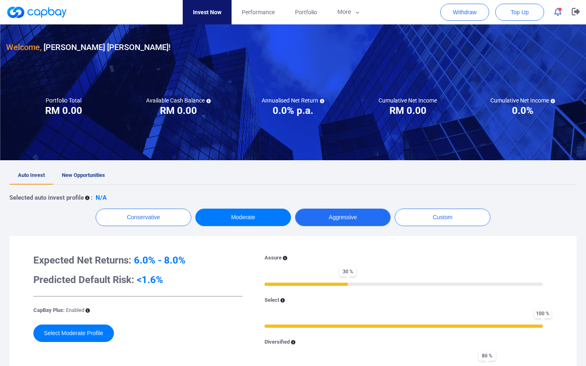
click at [303, 212] on button "Aggressive" at bounding box center [343, 217] width 96 height 17
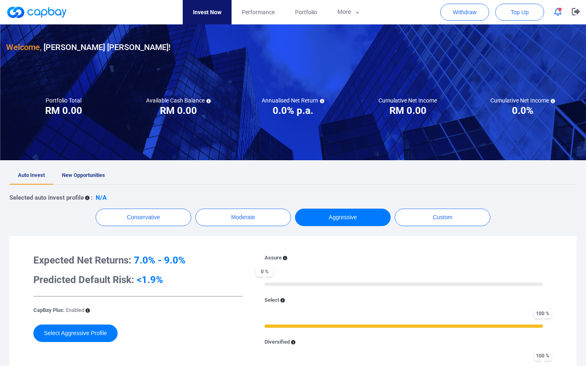
click at [96, 182] on link "New Opportunities" at bounding box center [83, 176] width 60 height 18
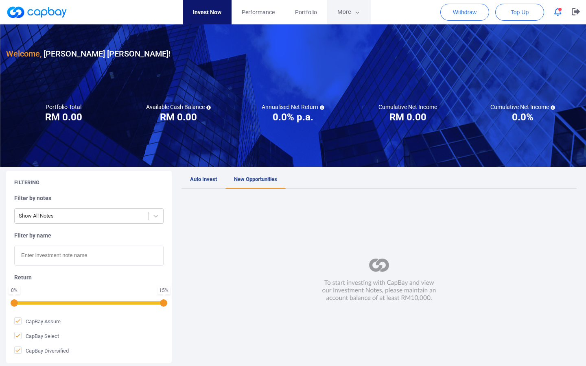
click at [356, 15] on icon "button" at bounding box center [357, 12] width 6 height 7
